Goal: Information Seeking & Learning: Learn about a topic

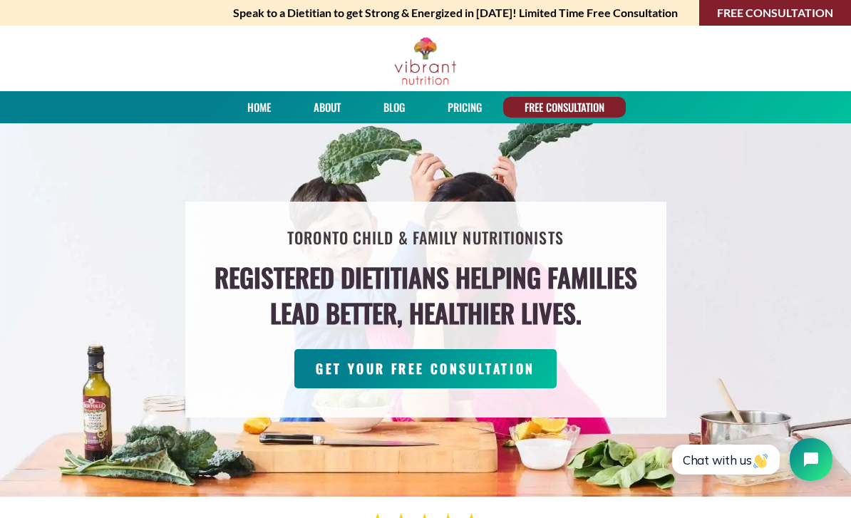
click at [323, 113] on link "About" at bounding box center [327, 107] width 37 height 21
click at [336, 98] on link "About" at bounding box center [327, 107] width 37 height 21
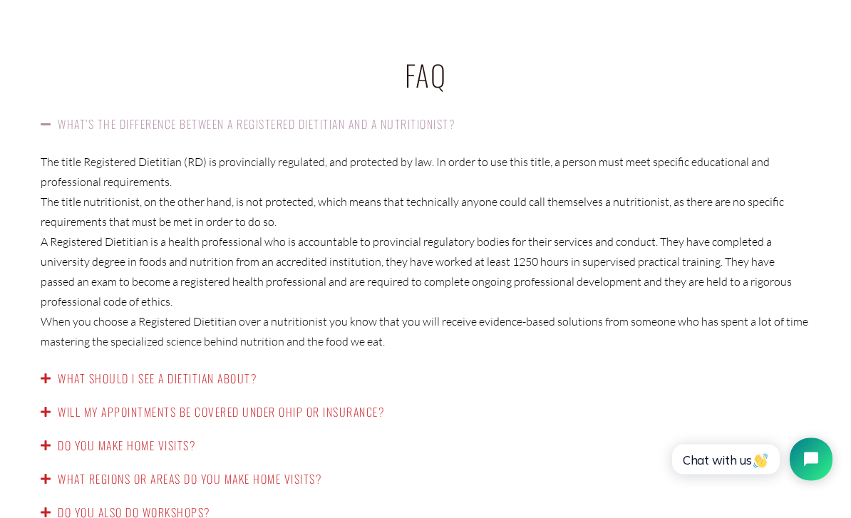
scroll to position [2227, 0]
click at [245, 372] on link "What should I see a dietitian about?" at bounding box center [157, 380] width 199 height 17
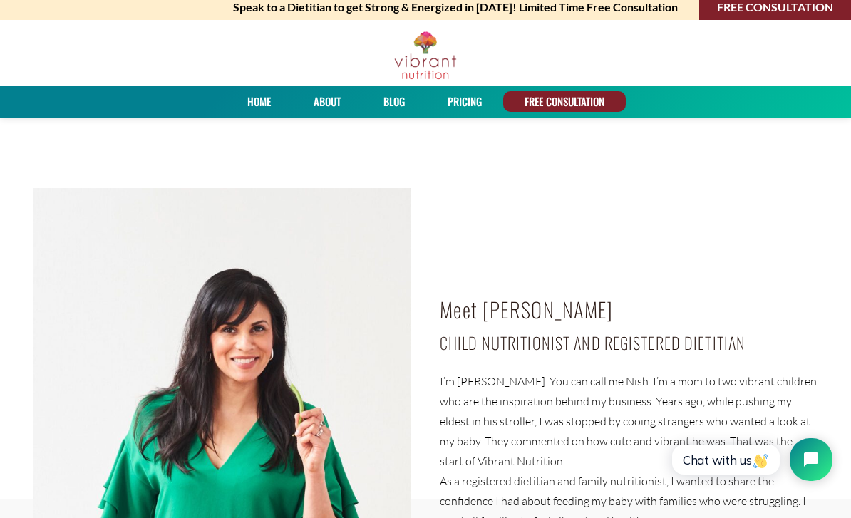
scroll to position [0, 0]
